Goal: Check status: Check status

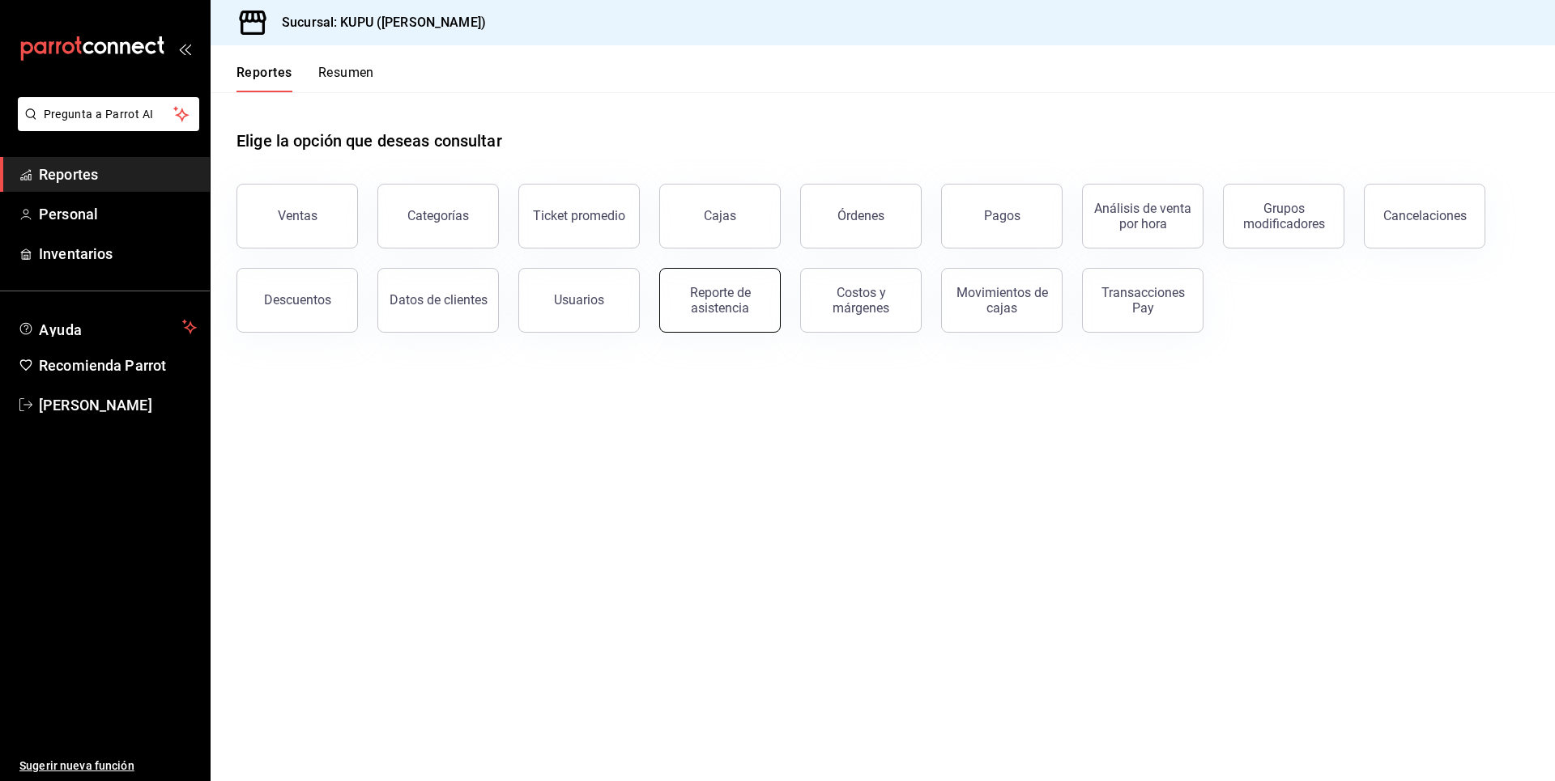
click at [741, 303] on div "Reporte de asistencia" at bounding box center [720, 300] width 100 height 31
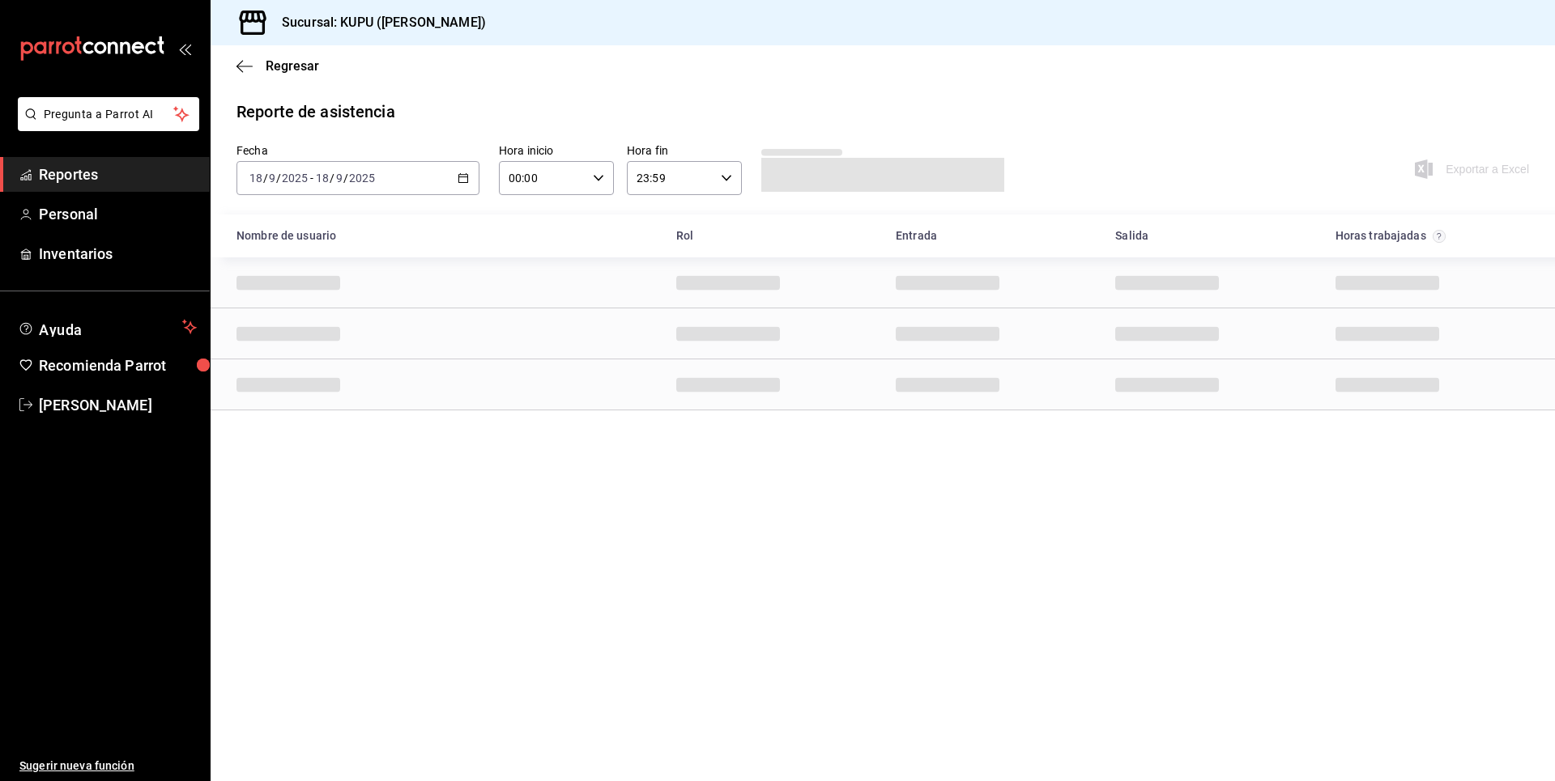
click at [463, 170] on div "2025-09-18 18 / 9 / 2025 - 2025-09-18 18 / 9 / 2025" at bounding box center [357, 178] width 243 height 34
click at [294, 400] on li "Rango de fechas" at bounding box center [312, 409] width 151 height 36
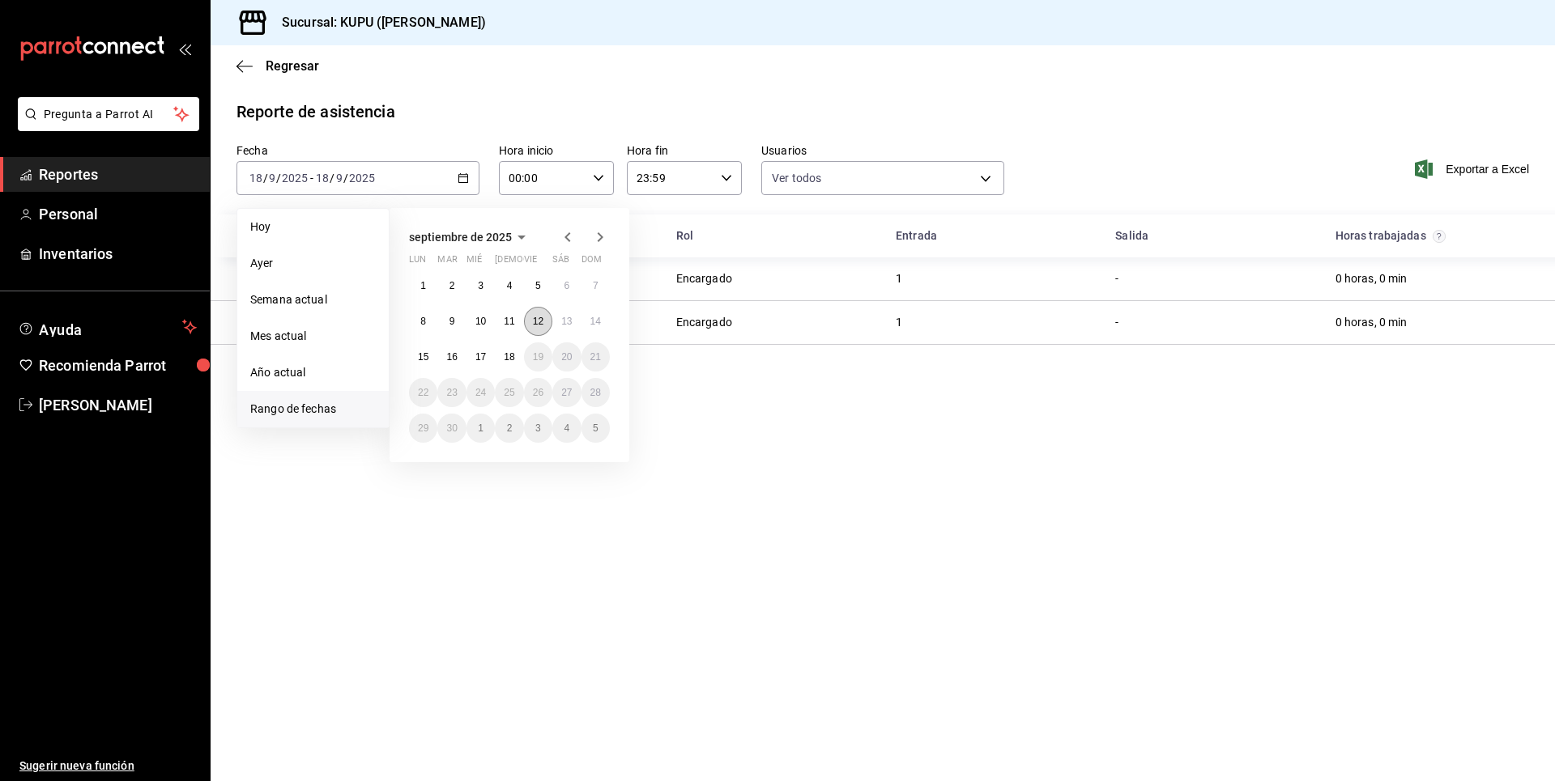
click at [537, 317] on abbr "12" at bounding box center [538, 321] width 11 height 11
click at [510, 353] on abbr "18" at bounding box center [509, 356] width 11 height 11
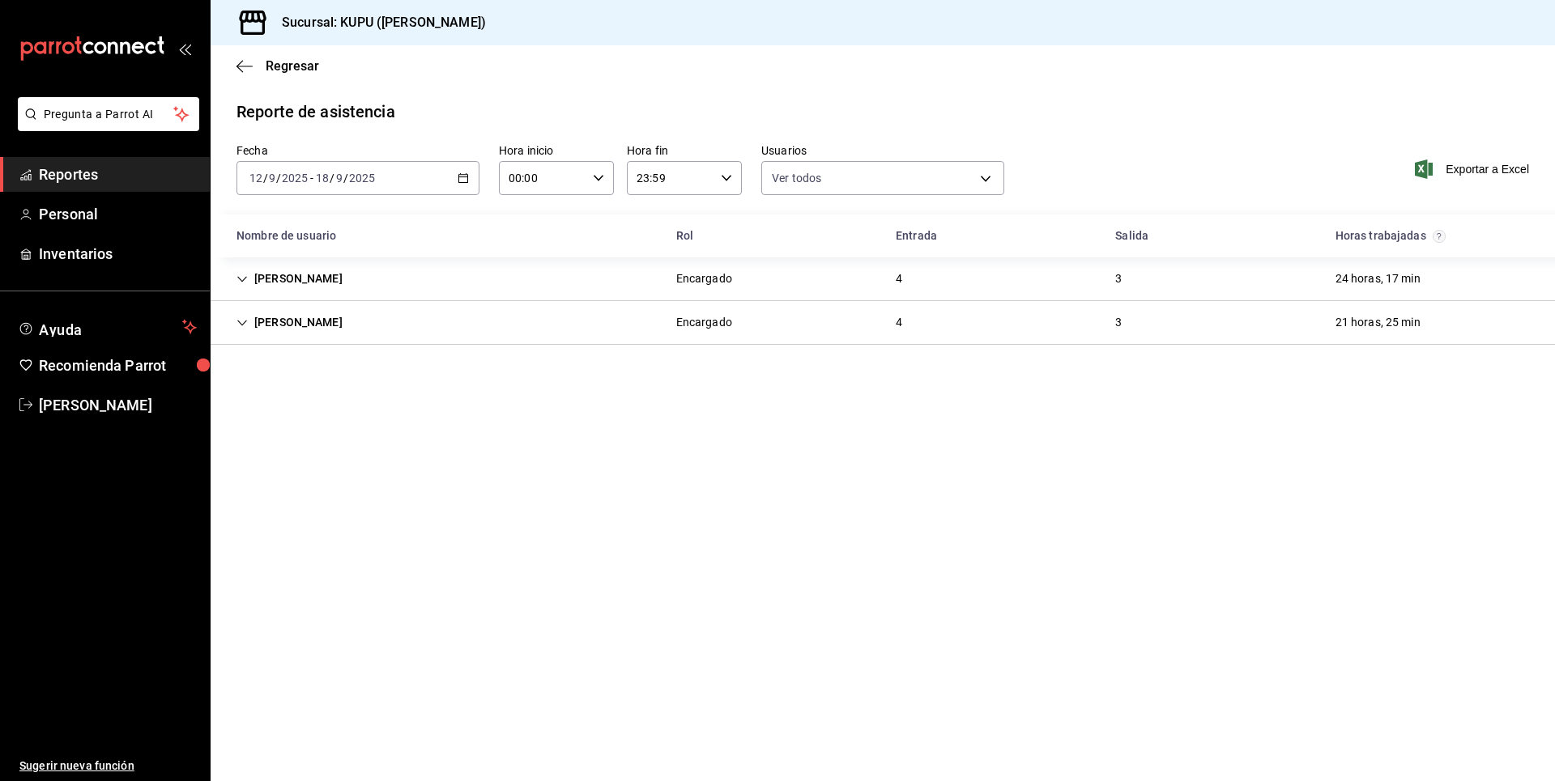
click at [240, 278] on icon "Cell" at bounding box center [241, 279] width 11 height 11
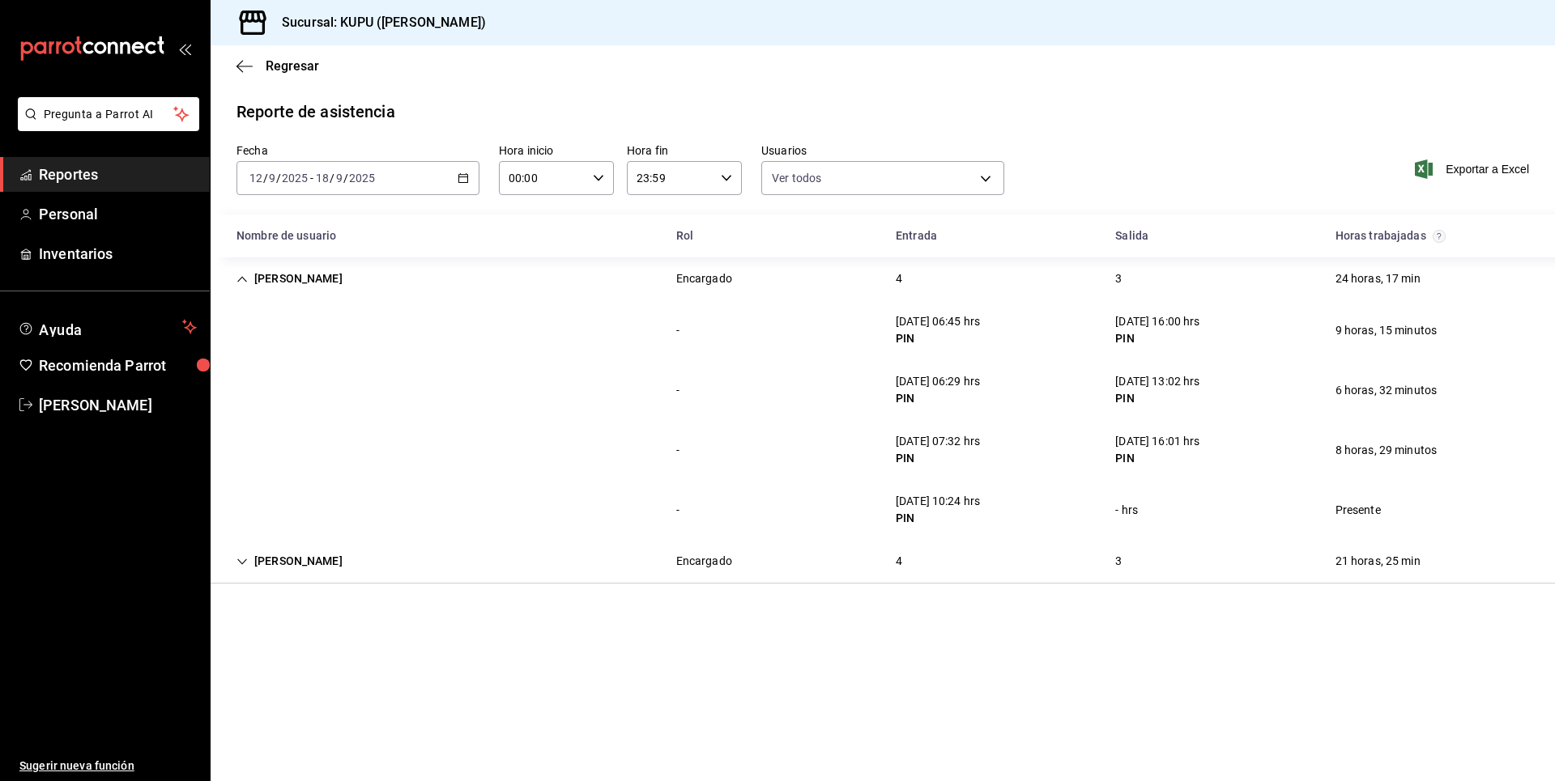
click at [240, 562] on icon "Cell" at bounding box center [242, 562] width 10 height 6
